Goal: Navigation & Orientation: Go to known website

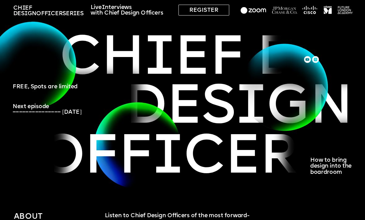
scroll to position [18, 0]
